Goal: Information Seeking & Learning: Find specific fact

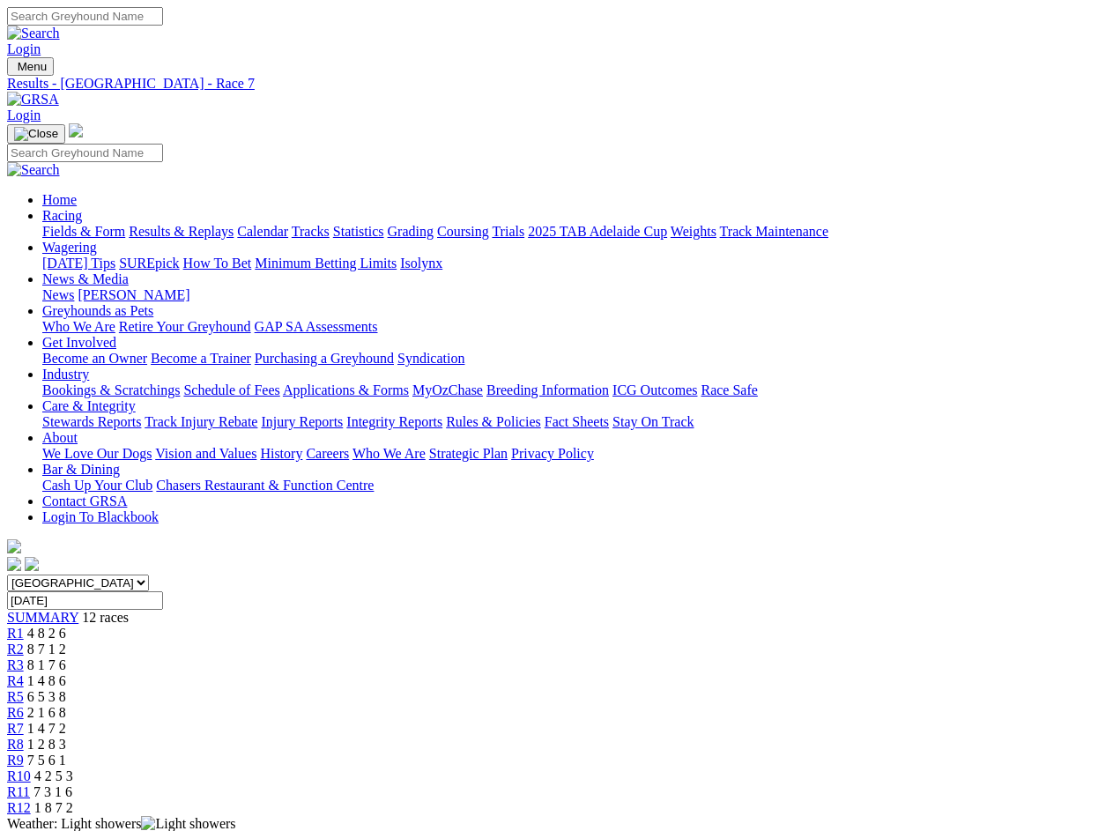
click at [120, 610] on div "SUMMARY 12 races" at bounding box center [556, 618] width 1099 height 16
click at [210, 626] on div "R1 4 8 2 6" at bounding box center [556, 634] width 1099 height 16
click at [282, 641] on div "R2 8 7 1 2" at bounding box center [556, 649] width 1099 height 16
click at [355, 657] on div "R3 8 1 7 6" at bounding box center [556, 665] width 1099 height 16
click at [427, 673] on div "R4 1 4 8 6" at bounding box center [556, 681] width 1099 height 16
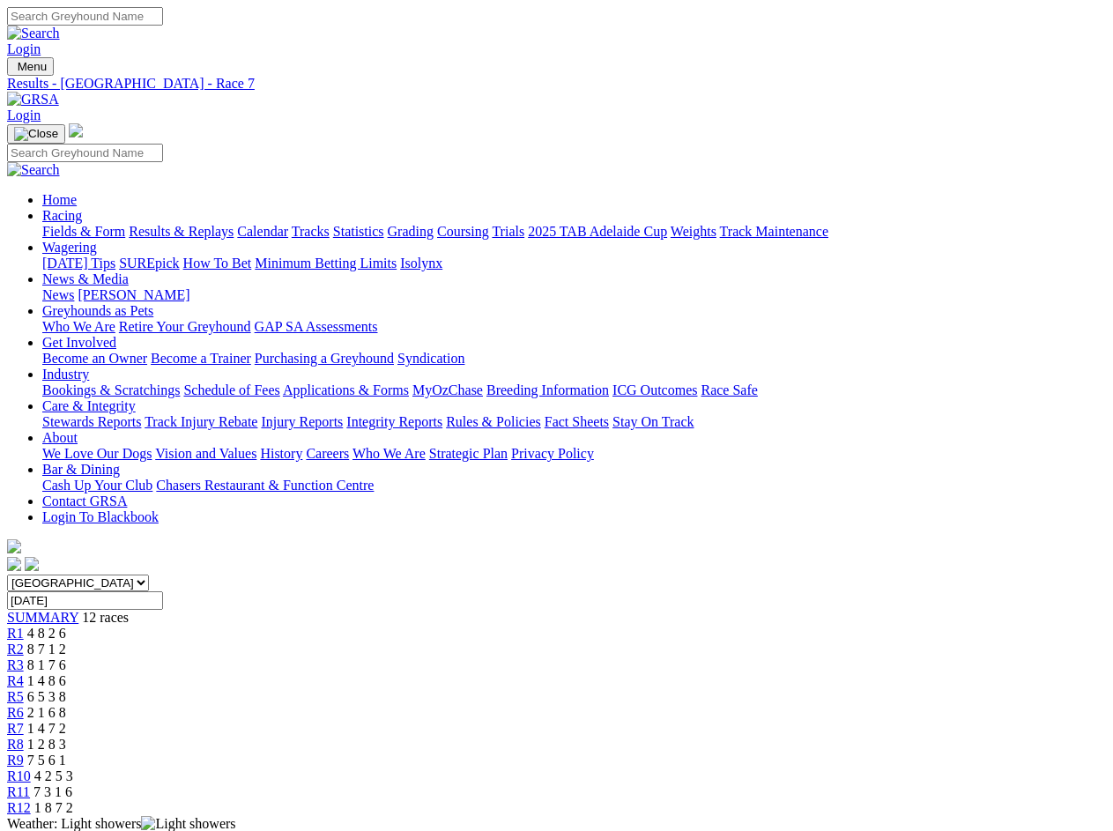
click at [500, 689] on div "R5 6 5 3 8" at bounding box center [556, 697] width 1099 height 16
click at [574, 705] on div "R6 2 1 6 8" at bounding box center [556, 713] width 1099 height 16
click at [648, 721] on div "R7 1 4 7 2" at bounding box center [556, 729] width 1099 height 16
click at [720, 737] on div "R8 1 2 8 3" at bounding box center [556, 745] width 1099 height 16
click at [792, 752] on div "R9 7 5 6 1" at bounding box center [556, 760] width 1099 height 16
